Goal: Find contact information: Find contact information

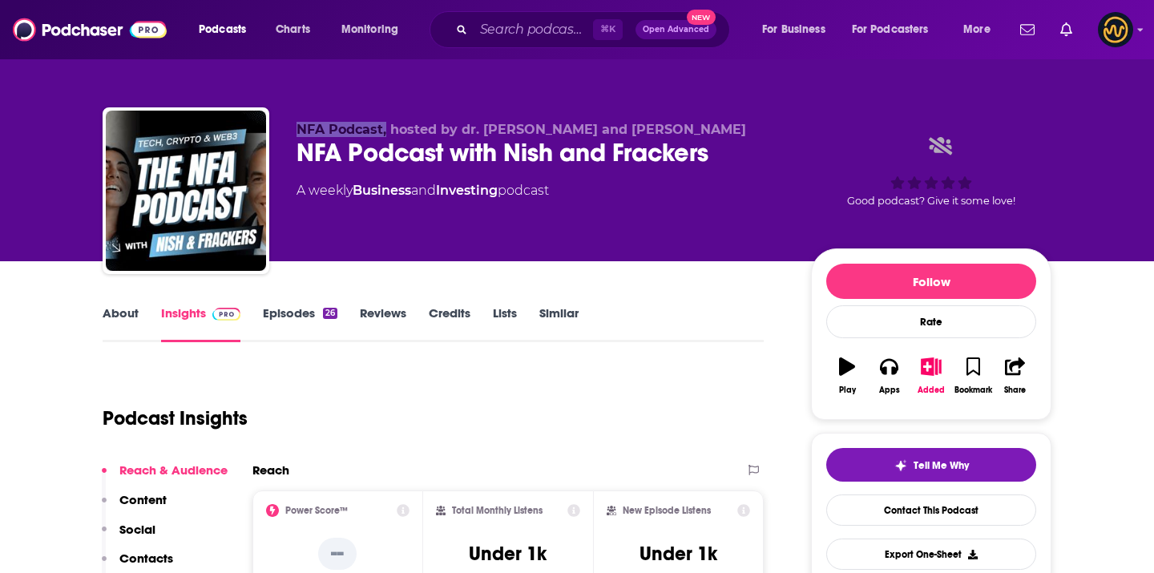
drag, startPoint x: 297, startPoint y: 127, endPoint x: 382, endPoint y: 135, distance: 85.4
click at [382, 135] on span "NFA Podcast, hosted by dr. Nisheta Sachdev and Michiel Frackers" at bounding box center [522, 129] width 450 height 15
copy span "NFA Podcast"
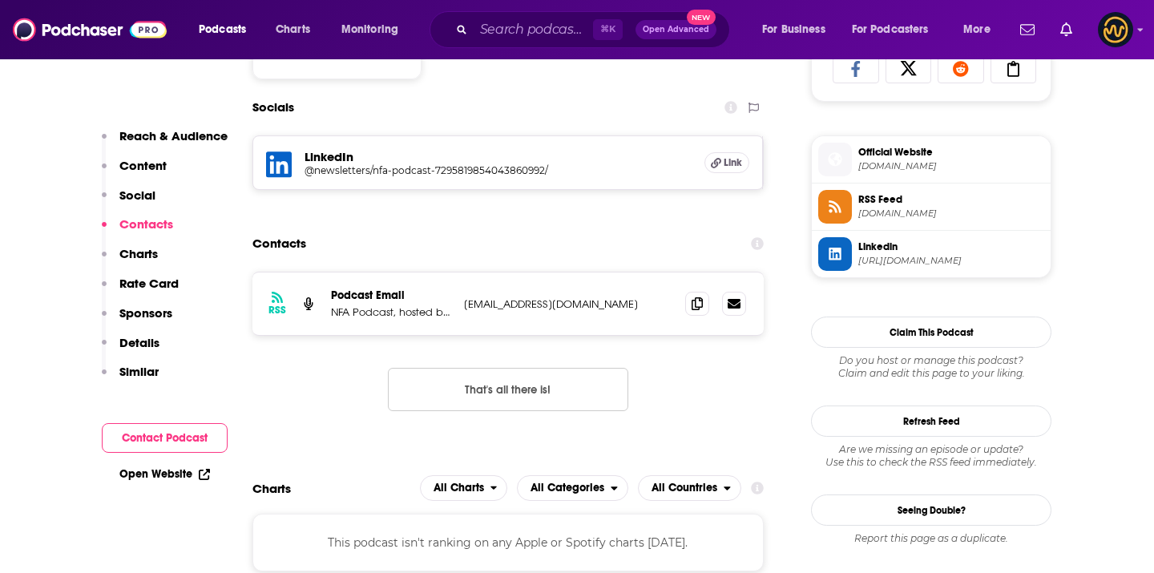
scroll to position [1249, 0]
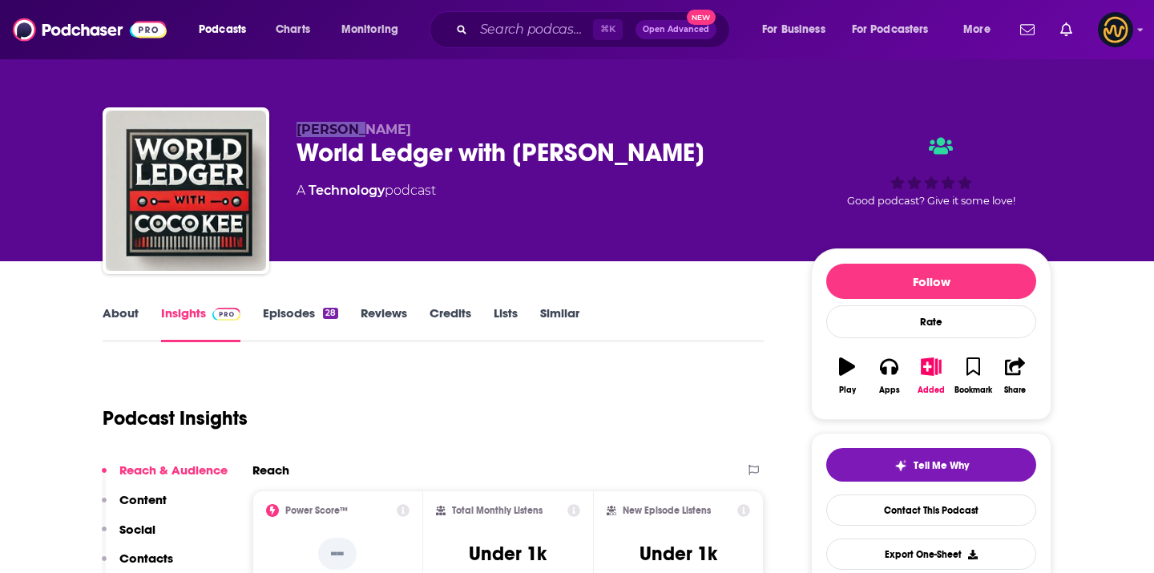
drag, startPoint x: 291, startPoint y: 129, endPoint x: 364, endPoint y: 129, distance: 73.0
click at [366, 129] on div "Coco Kee World Ledger with Coco Kee A Technology podcast Good podcast? Give it …" at bounding box center [577, 193] width 949 height 173
copy span "Coco Kee"
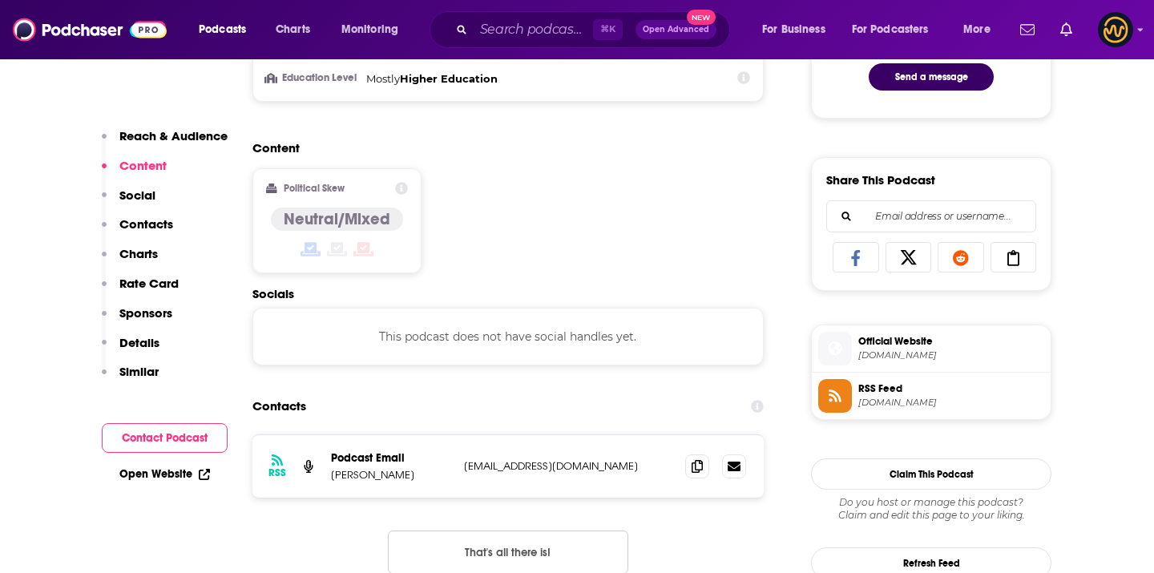
scroll to position [913, 0]
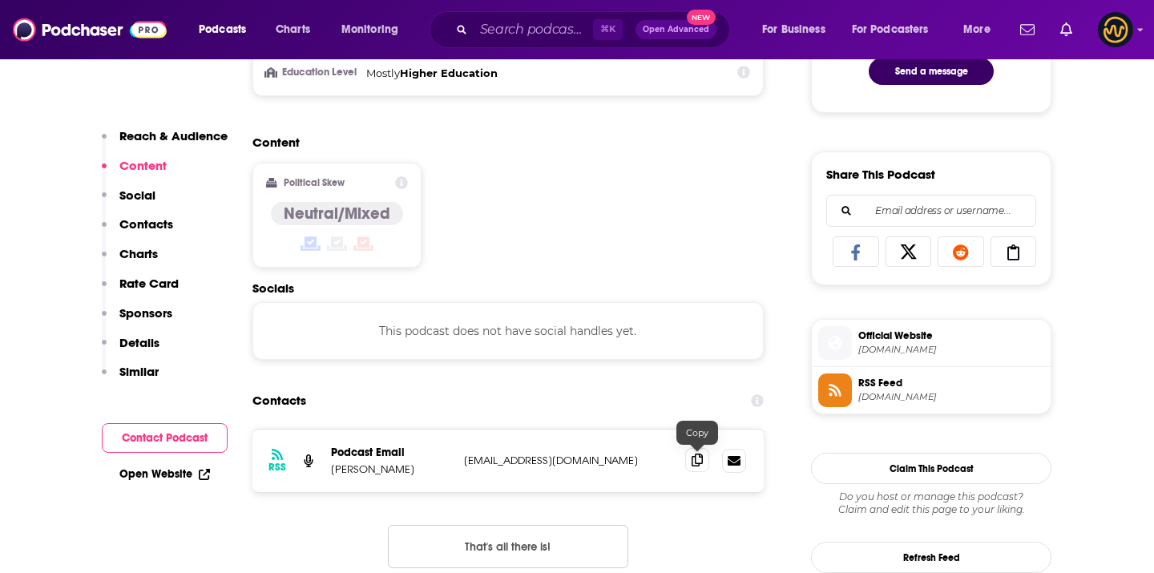
click at [692, 462] on icon at bounding box center [697, 460] width 11 height 13
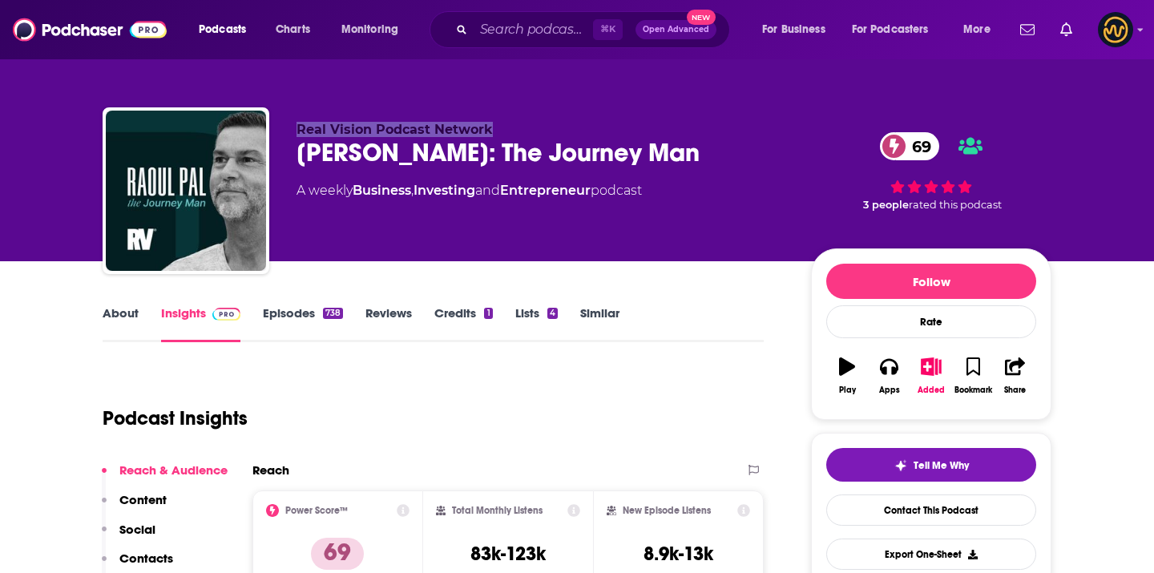
drag, startPoint x: 289, startPoint y: 125, endPoint x: 492, endPoint y: 126, distance: 202.8
click at [492, 126] on div "Real Vision Podcast Network Raoul Pal: The Journey Man 69 A weekly Business , I…" at bounding box center [577, 193] width 949 height 173
copy span "Real Vision Podcast Network"
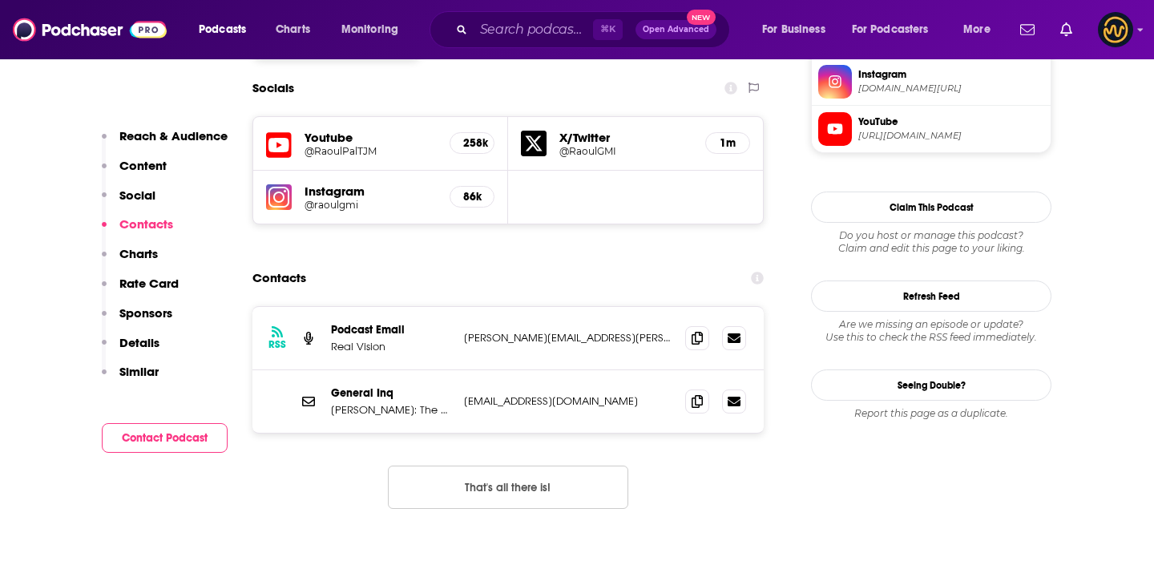
scroll to position [1405, 0]
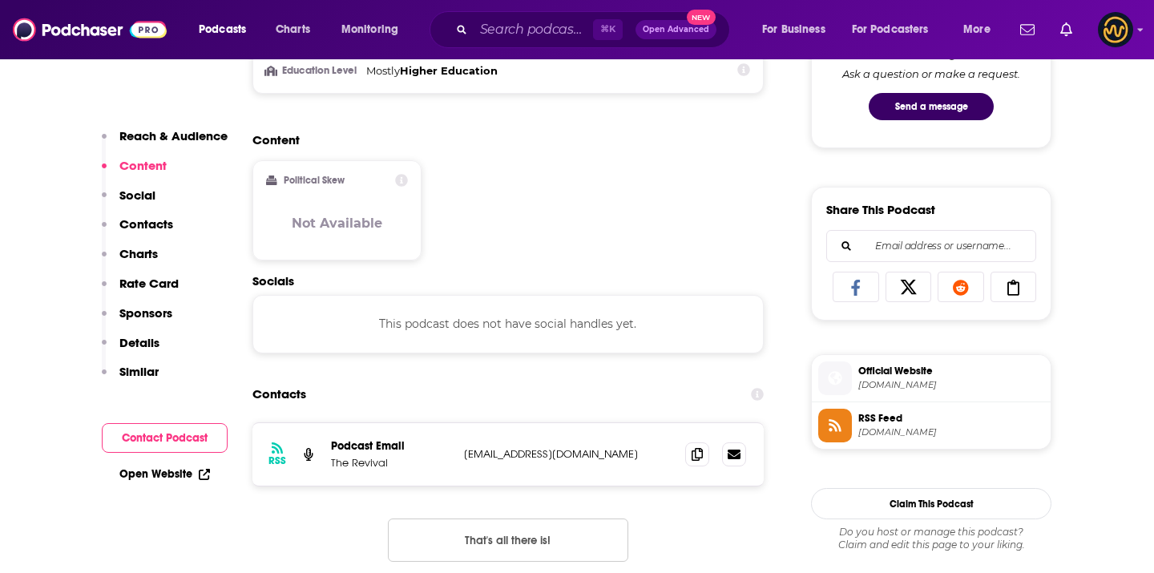
scroll to position [881, 0]
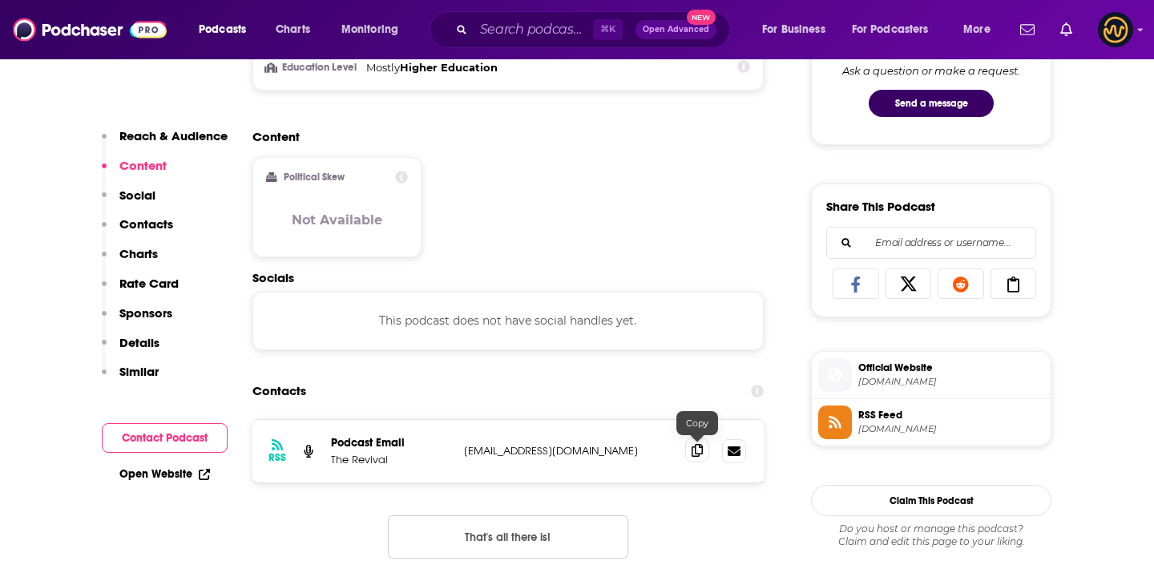
click at [697, 455] on icon at bounding box center [697, 450] width 11 height 13
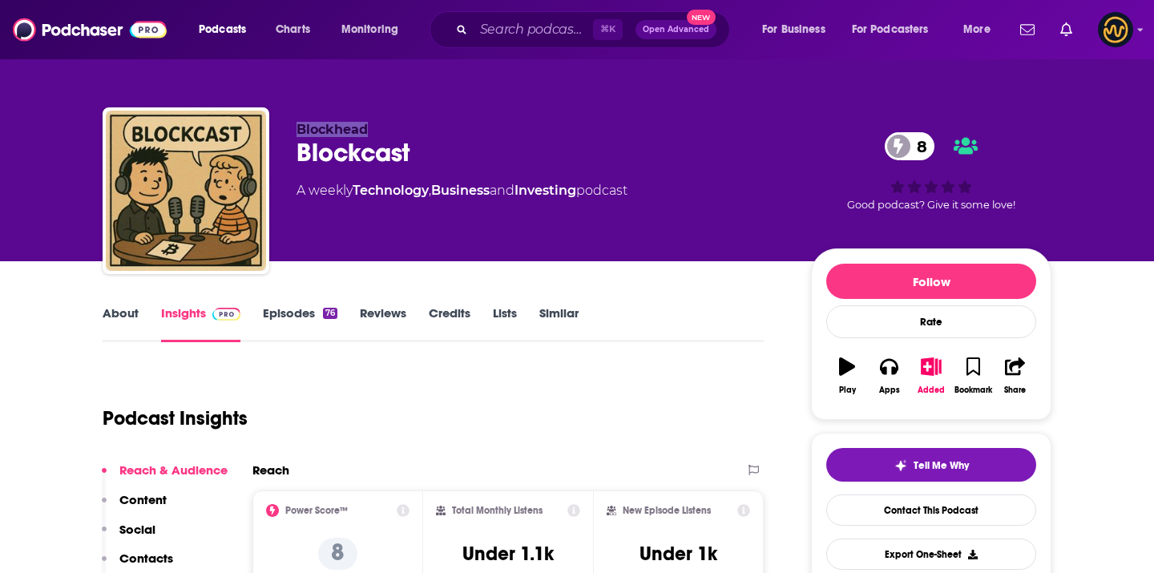
drag, startPoint x: 288, startPoint y: 129, endPoint x: 363, endPoint y: 123, distance: 75.6
click at [366, 127] on div "Blockhead Blockcast 8 A weekly Technology , Business and Investing podcast 8 Go…" at bounding box center [577, 193] width 949 height 173
copy span "Blockhead"
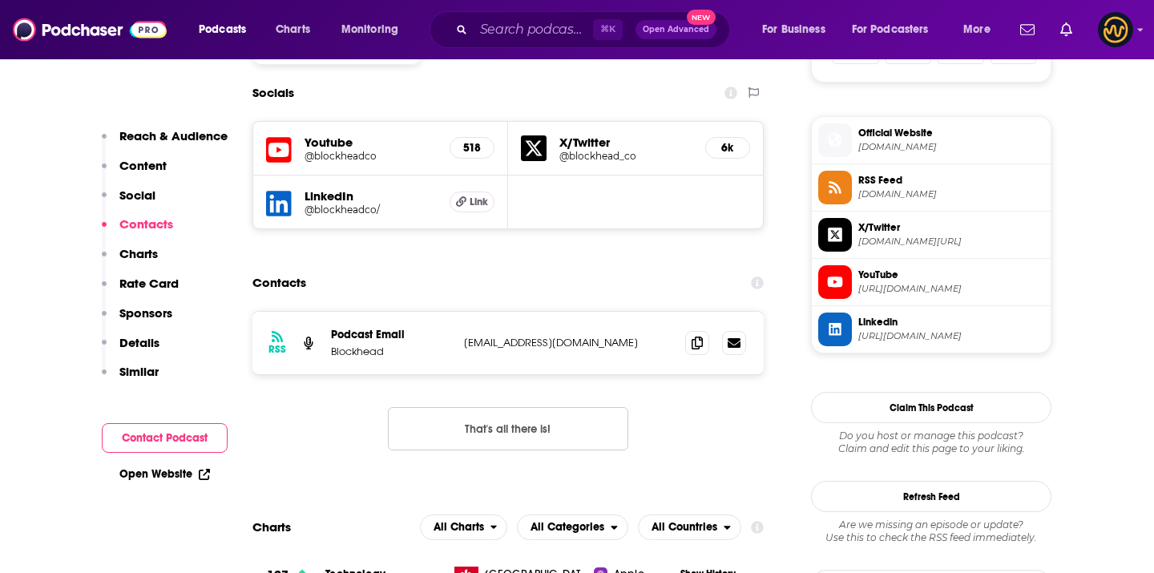
scroll to position [1118, 0]
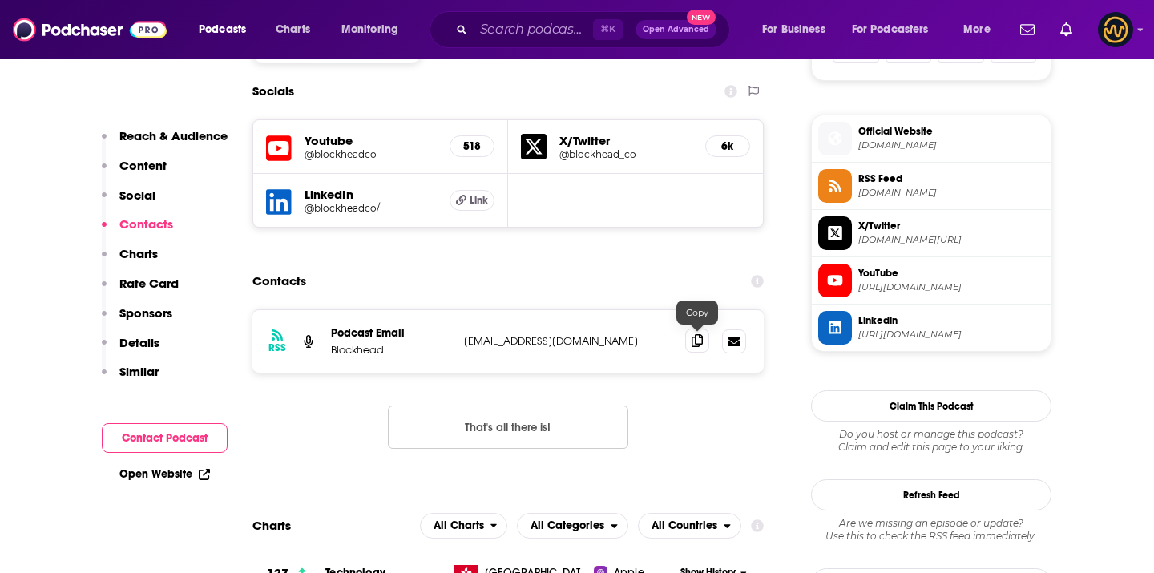
click at [703, 336] on span at bounding box center [697, 341] width 24 height 24
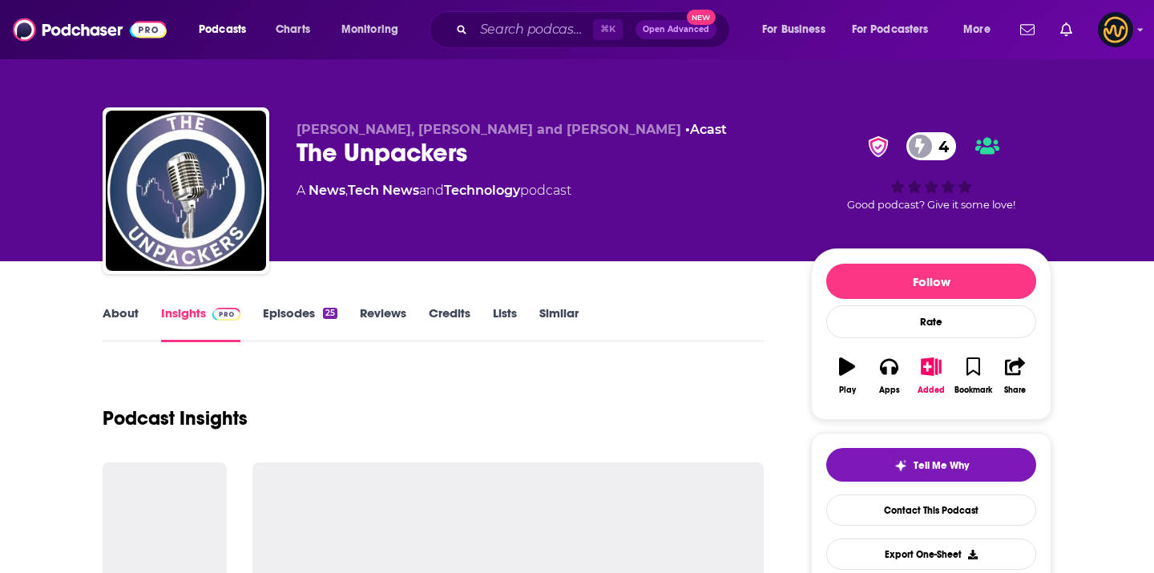
click at [297, 127] on span "[PERSON_NAME], [PERSON_NAME] and [PERSON_NAME]" at bounding box center [489, 129] width 385 height 15
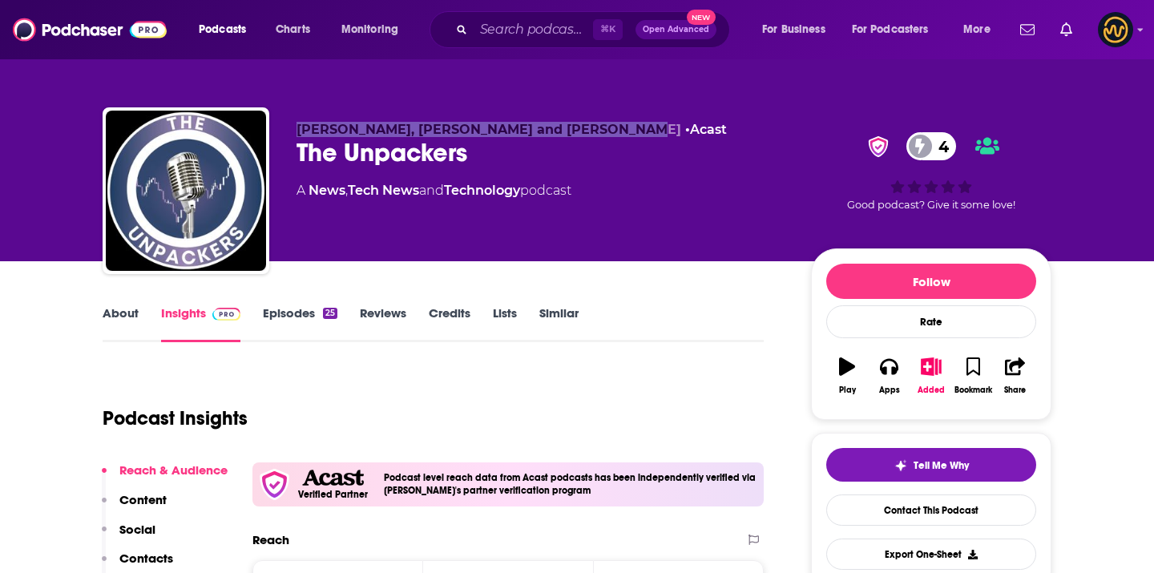
drag, startPoint x: 292, startPoint y: 122, endPoint x: 615, endPoint y: 127, distance: 323.1
click at [615, 127] on div "Bart Geers, Eelco Huurdeman and Jip Molenaar • Acast The Unpackers 4 A News , T…" at bounding box center [577, 193] width 949 height 173
copy span "Bart Geers, Eelco Huurdeman and Jip Molenaar"
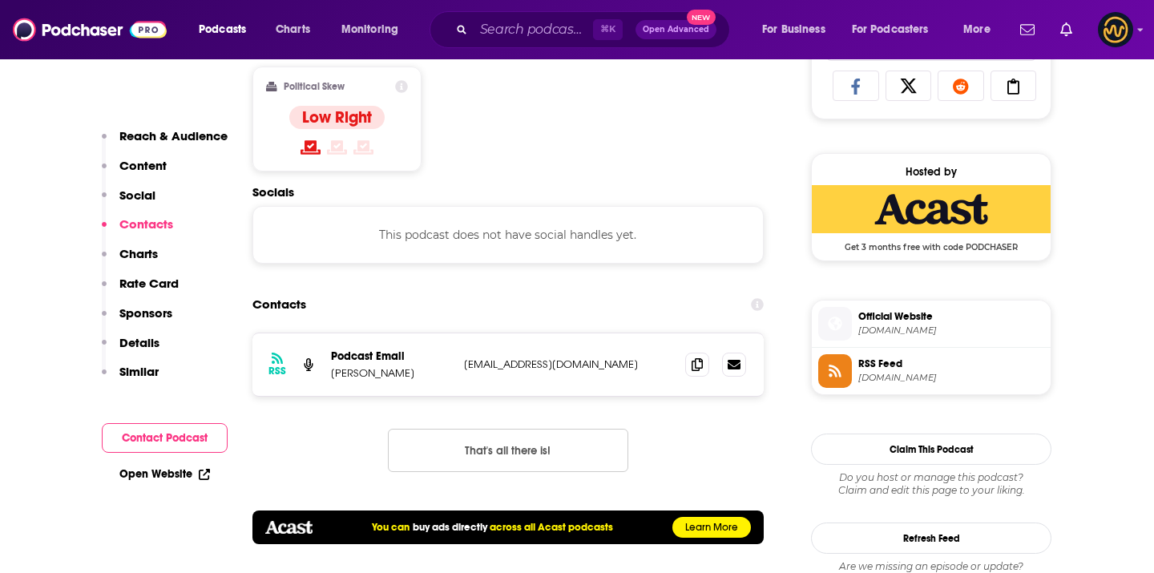
scroll to position [1083, 0]
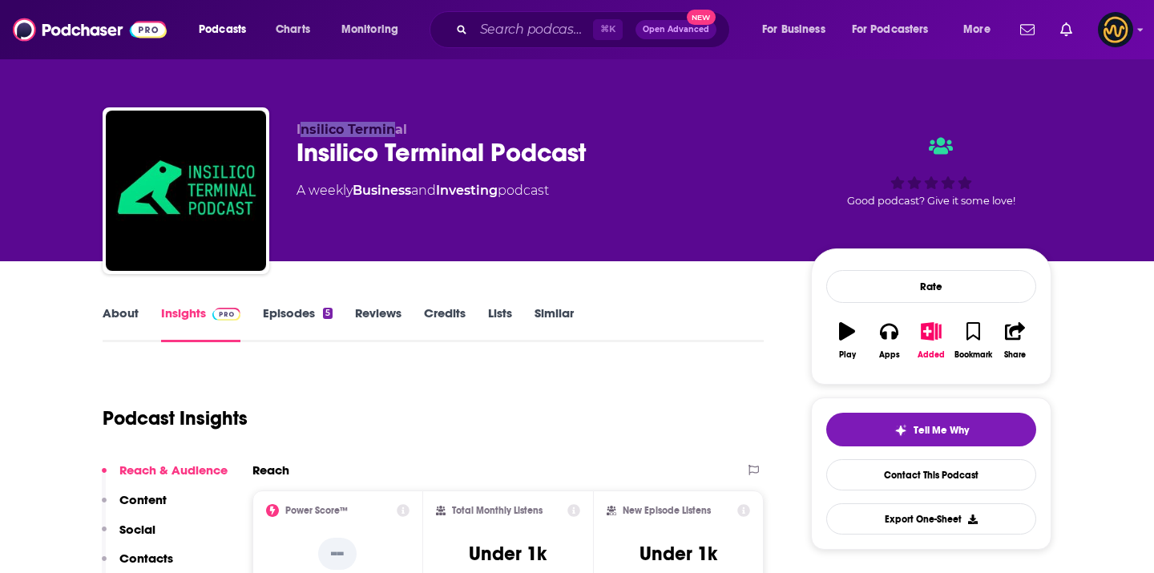
drag, startPoint x: 305, startPoint y: 131, endPoint x: 391, endPoint y: 135, distance: 86.7
click at [394, 135] on span "Insilico Terminal" at bounding box center [352, 129] width 111 height 15
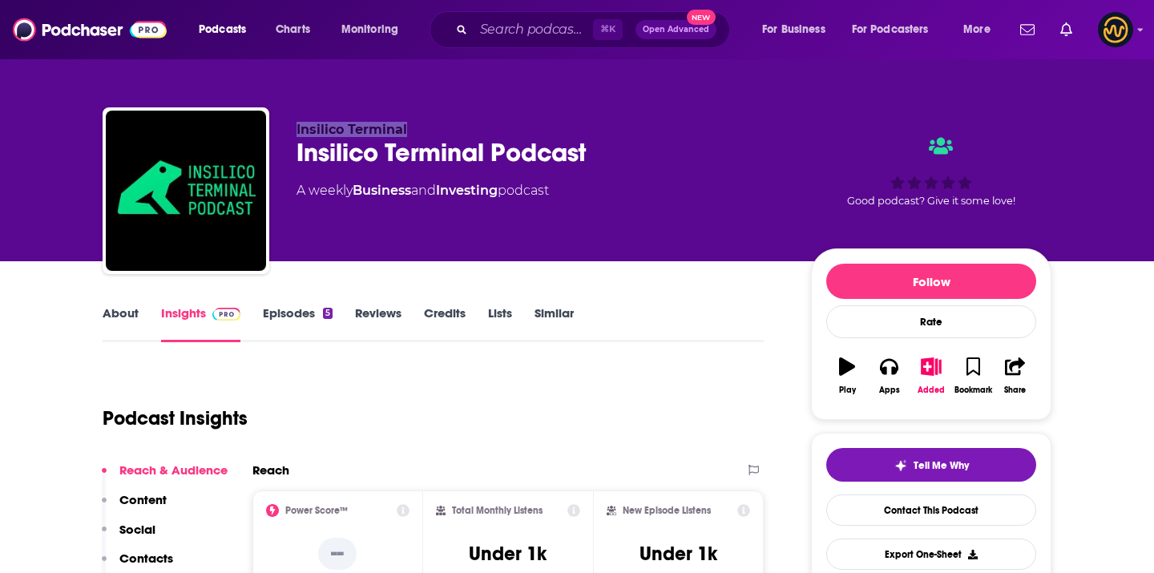
drag, startPoint x: 292, startPoint y: 134, endPoint x: 422, endPoint y: 128, distance: 130.0
click at [422, 128] on div "Insilico Terminal Insilico Terminal Podcast A weekly Business and Investing pod…" at bounding box center [577, 193] width 949 height 173
copy span "Insilico Terminal"
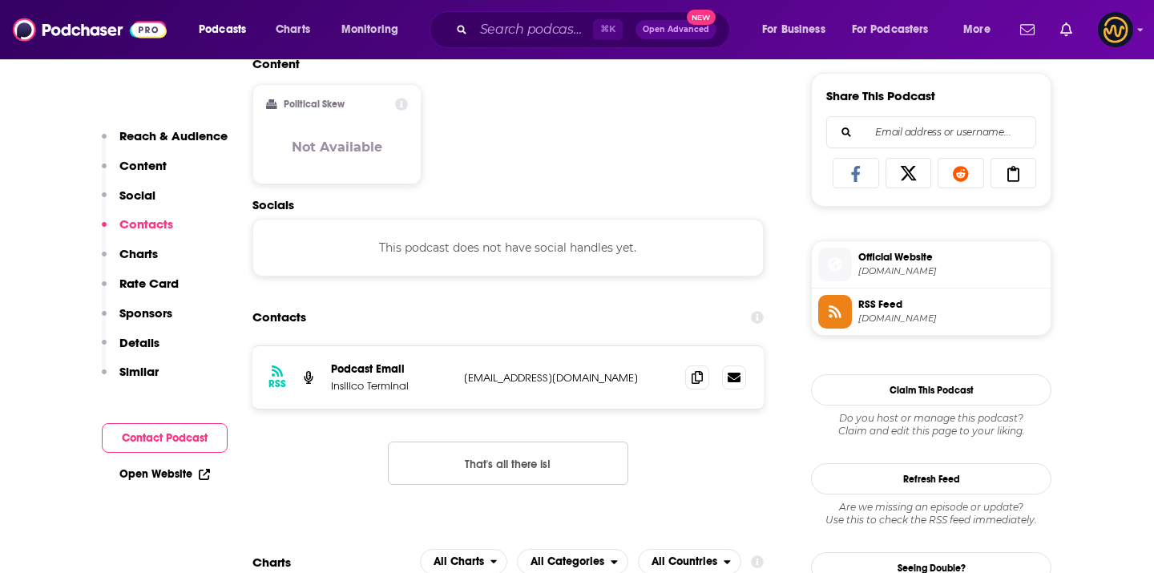
scroll to position [1049, 0]
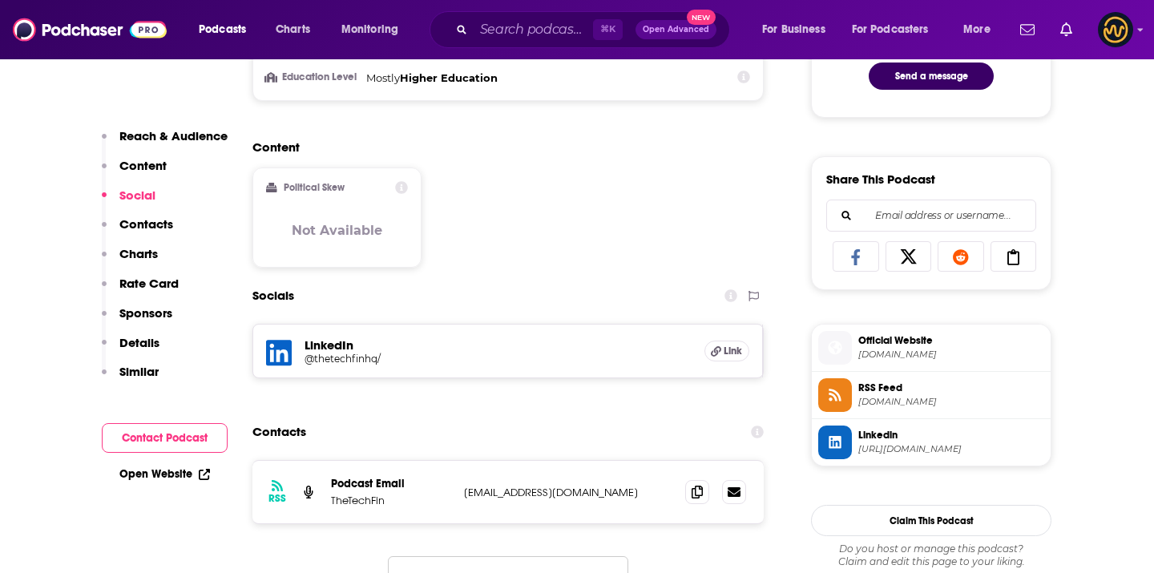
scroll to position [912, 0]
